Goal: Task Accomplishment & Management: Use online tool/utility

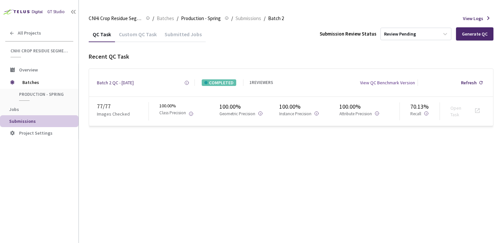
click at [146, 35] on div "Custom QC Task" at bounding box center [138, 36] width 46 height 11
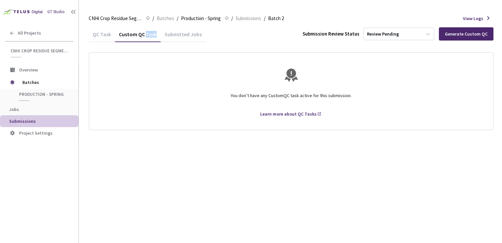
click at [146, 35] on div "Custom QC Task" at bounding box center [138, 36] width 46 height 11
drag, startPoint x: 146, startPoint y: 35, endPoint x: 260, endPoint y: 37, distance: 114.5
click at [260, 37] on div "QC Task Custom QC Task Submitted Jobs Submission Review Status Review Pending G…" at bounding box center [291, 33] width 405 height 15
click at [191, 36] on div "Submitted Jobs" at bounding box center [183, 36] width 45 height 11
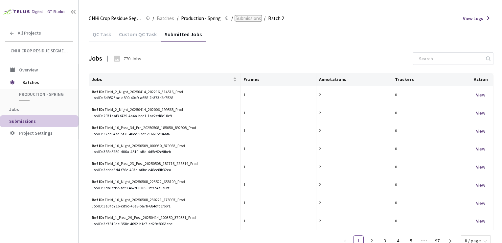
click at [248, 18] on span "Submissions" at bounding box center [249, 18] width 26 height 8
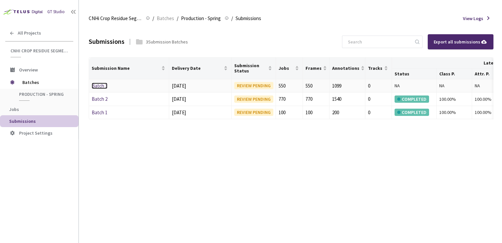
click at [102, 85] on link "Batch 3" at bounding box center [100, 86] width 16 height 6
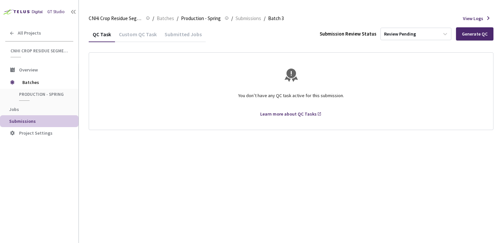
click at [143, 35] on div "Custom QC Task" at bounding box center [138, 36] width 46 height 11
click at [104, 36] on div "QC Task" at bounding box center [102, 36] width 26 height 11
click at [486, 37] on div "Generate QC" at bounding box center [474, 33] width 37 height 13
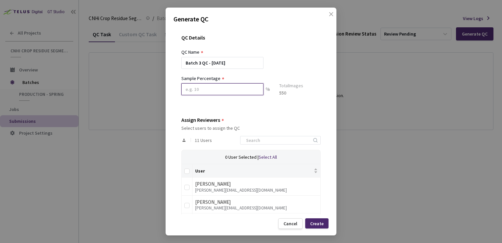
click at [210, 90] on input at bounding box center [223, 89] width 82 height 12
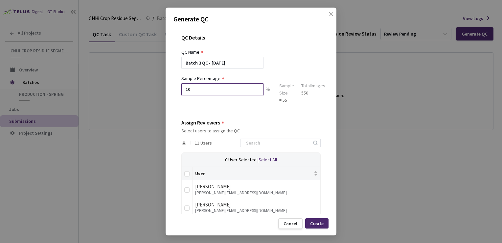
type input "10"
click at [308, 114] on div "QC Details QC Name Batch 3 QC - [DATE] Sample Percentage 10 % Sample Size = 55 …" at bounding box center [251, 120] width 155 height 187
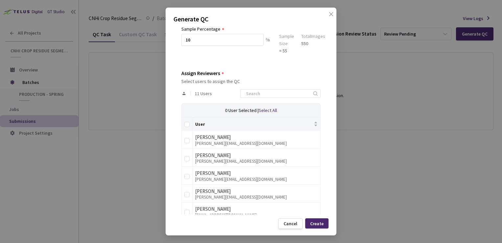
scroll to position [170, 0]
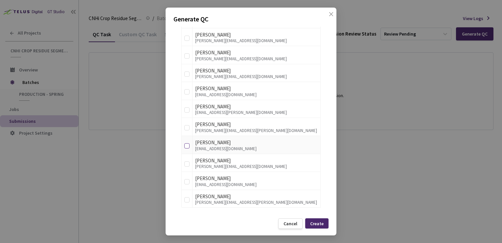
click at [186, 144] on input "checkbox" at bounding box center [186, 145] width 5 height 5
checkbox input "true"
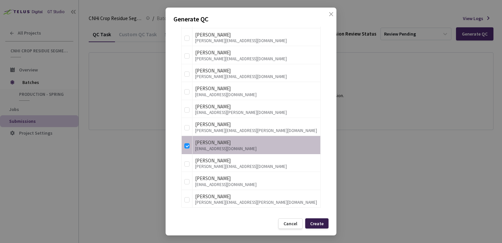
click at [322, 222] on div "Create" at bounding box center [316, 223] width 13 height 5
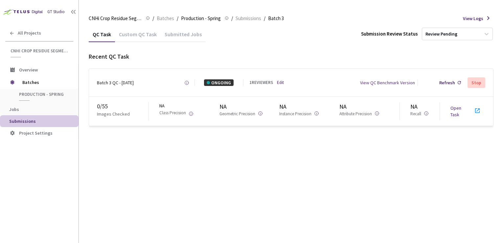
click at [482, 111] on div at bounding box center [480, 112] width 12 height 10
